Goal: Task Accomplishment & Management: Use online tool/utility

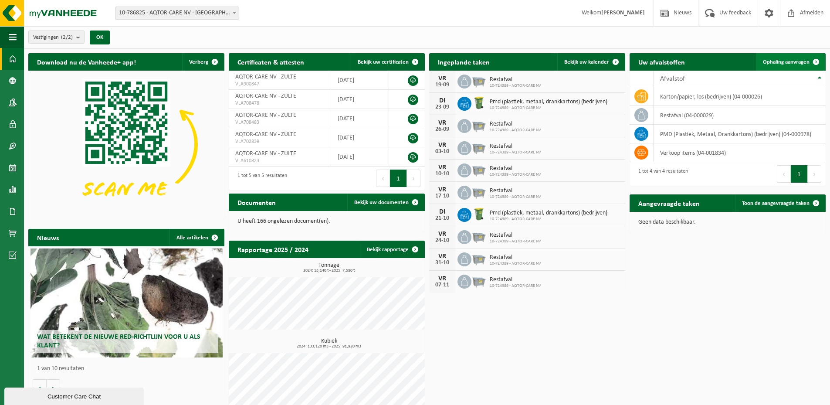
click at [800, 64] on span "Ophaling aanvragen" at bounding box center [786, 62] width 47 height 6
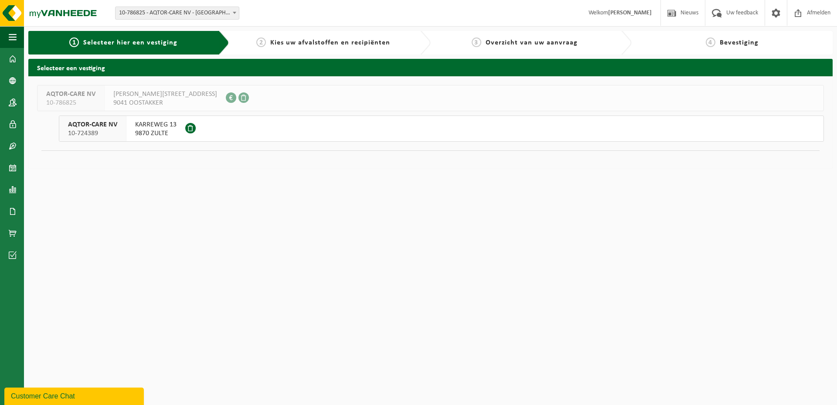
click at [87, 127] on span "AQTOR-CARE NV" at bounding box center [92, 124] width 49 height 9
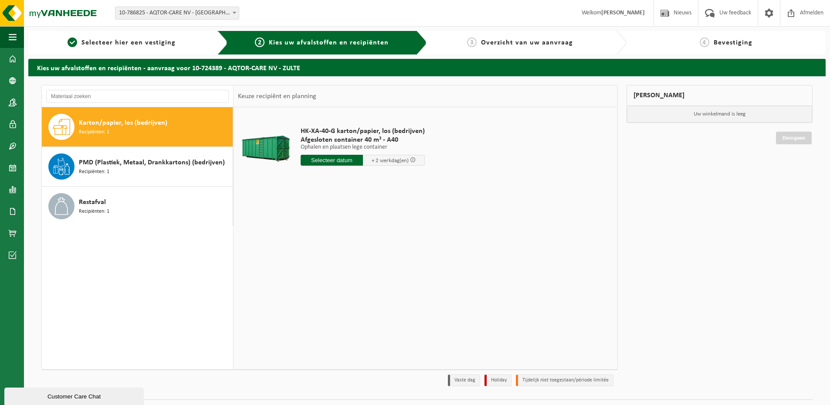
click at [90, 126] on span "Karton/papier, los (bedrijven)" at bounding box center [123, 123] width 88 height 10
click at [336, 163] on input "text" at bounding box center [332, 160] width 62 height 11
click at [304, 250] on div "22" at bounding box center [308, 251] width 15 height 14
type input "Van 2025-09-22"
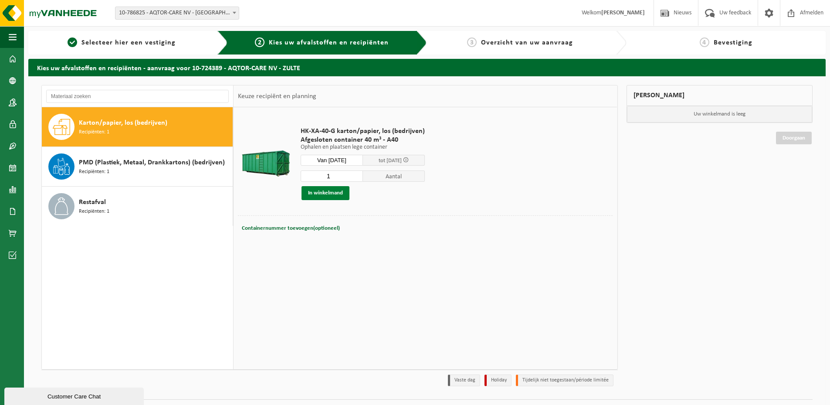
click at [323, 192] on button "In winkelmand" at bounding box center [326, 193] width 48 height 14
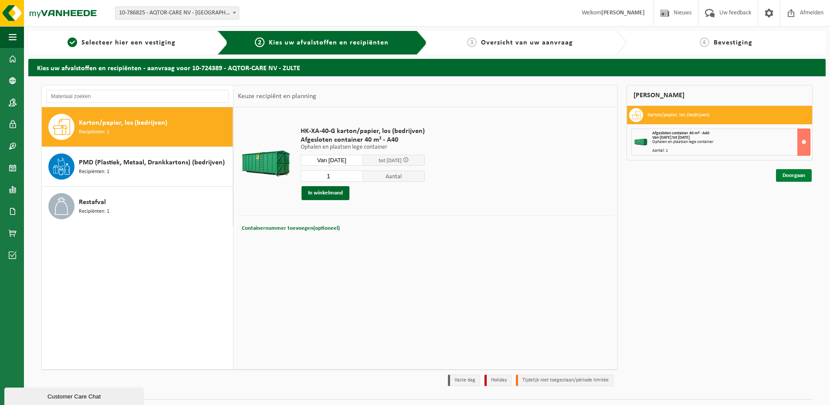
click at [790, 176] on link "Doorgaan" at bounding box center [794, 175] width 36 height 13
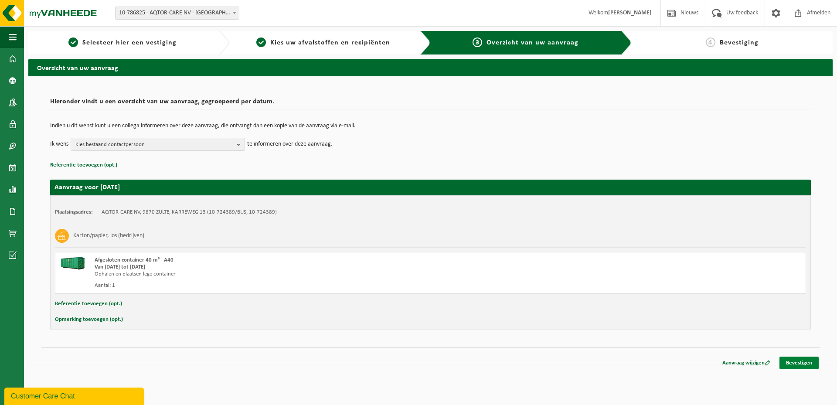
click at [804, 363] on link "Bevestigen" at bounding box center [798, 362] width 39 height 13
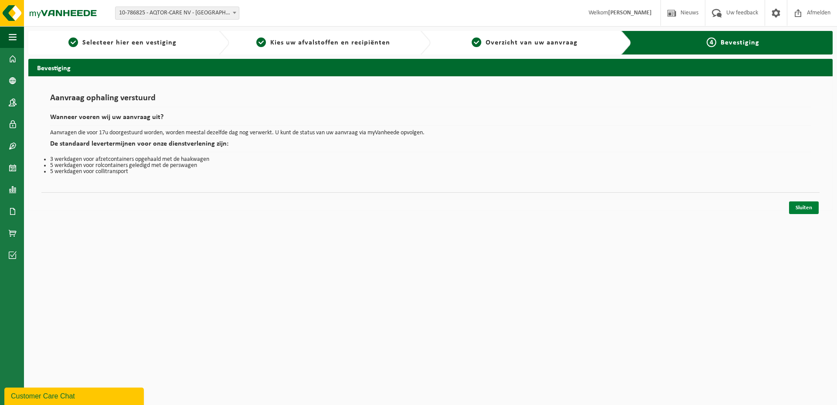
click at [812, 209] on link "Sluiten" at bounding box center [804, 207] width 30 height 13
